Goal: Navigation & Orientation: Find specific page/section

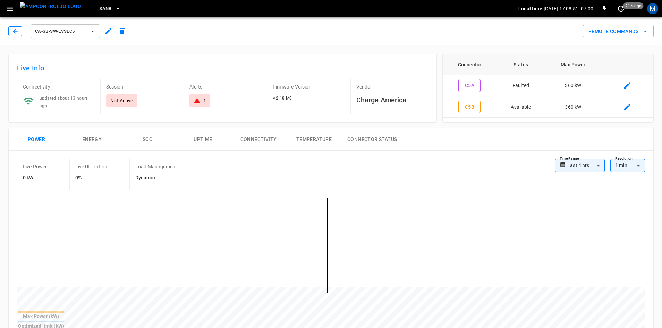
click at [16, 32] on icon "button" at bounding box center [15, 31] width 7 height 7
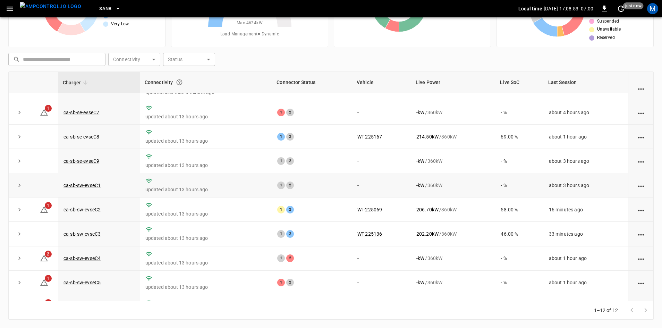
scroll to position [88, 0]
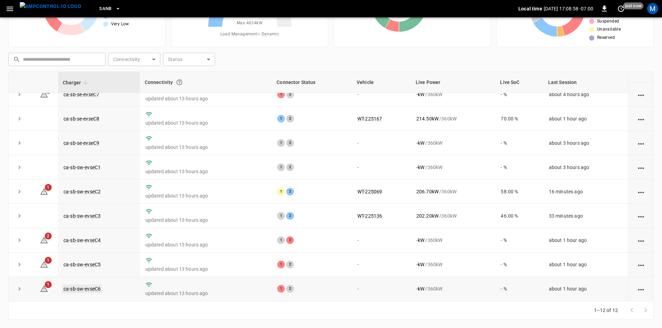
click at [95, 288] on link "ca-sb-sw-evseC6" at bounding box center [82, 289] width 40 height 8
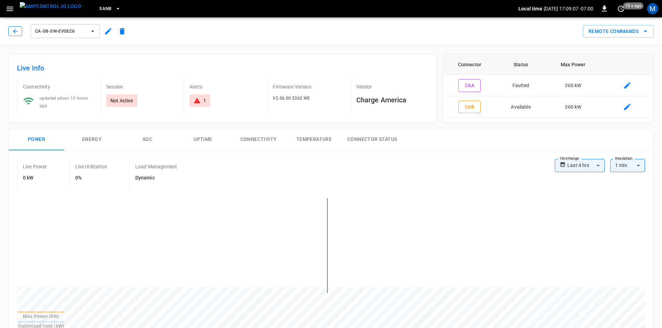
click at [19, 35] on button "button" at bounding box center [15, 31] width 14 height 10
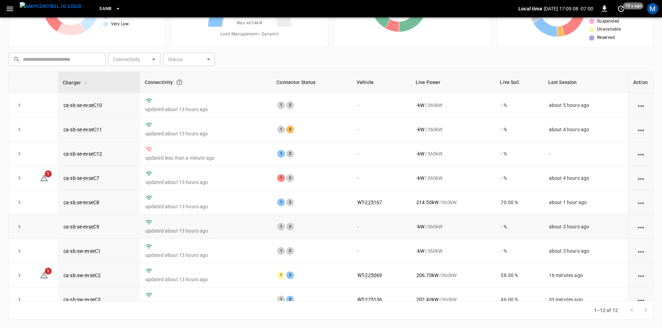
scroll to position [88, 0]
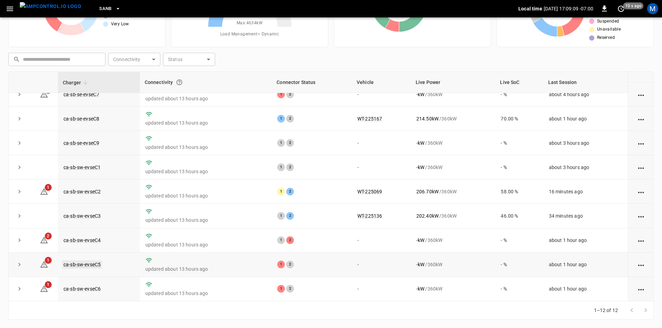
click at [90, 265] on link "ca-sb-sw-evseC5" at bounding box center [82, 264] width 40 height 8
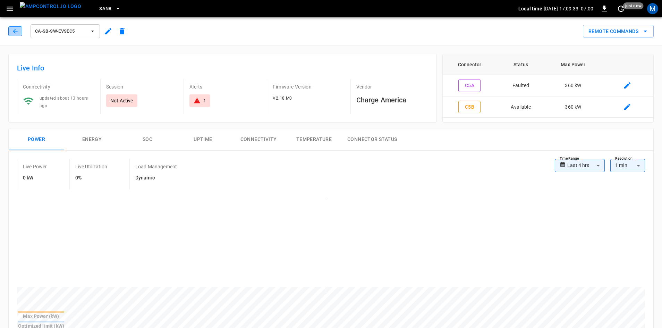
click at [17, 32] on icon "button" at bounding box center [15, 31] width 7 height 7
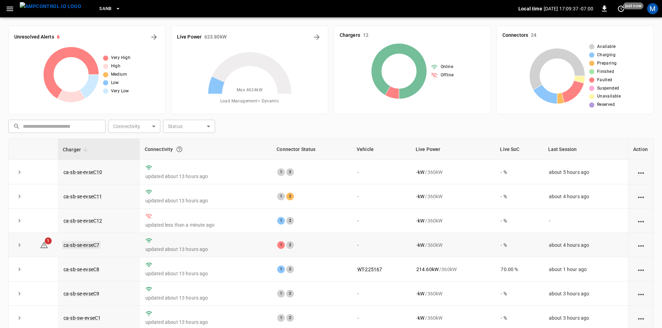
click at [95, 246] on link "ca-sb-se-evseC7" at bounding box center [81, 245] width 39 height 8
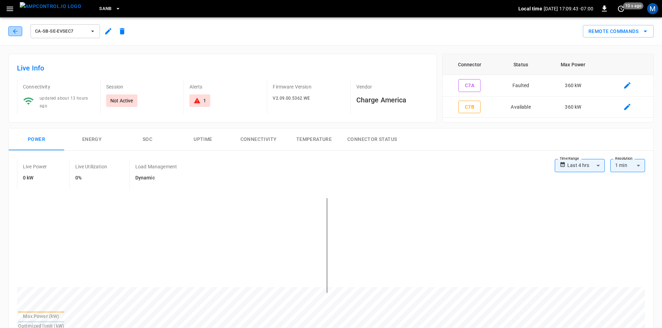
click at [10, 29] on button "button" at bounding box center [15, 31] width 14 height 10
